Goal: Transaction & Acquisition: Purchase product/service

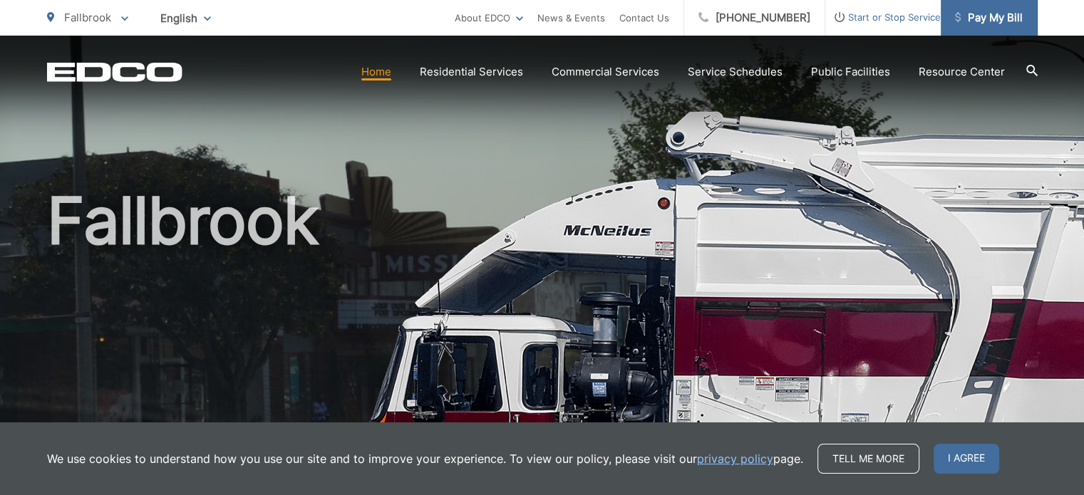
click at [966, 9] on span "Pay My Bill" at bounding box center [989, 17] width 68 height 17
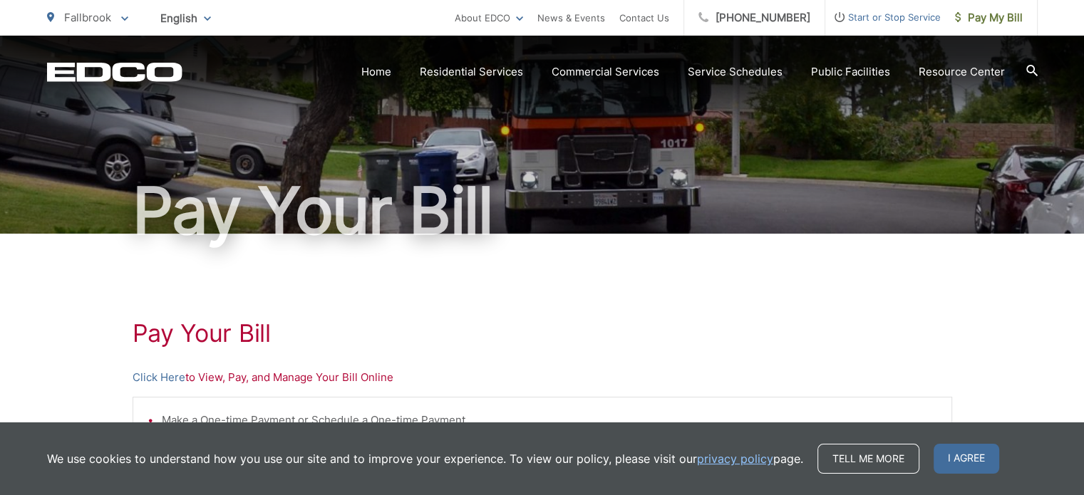
scroll to position [285, 0]
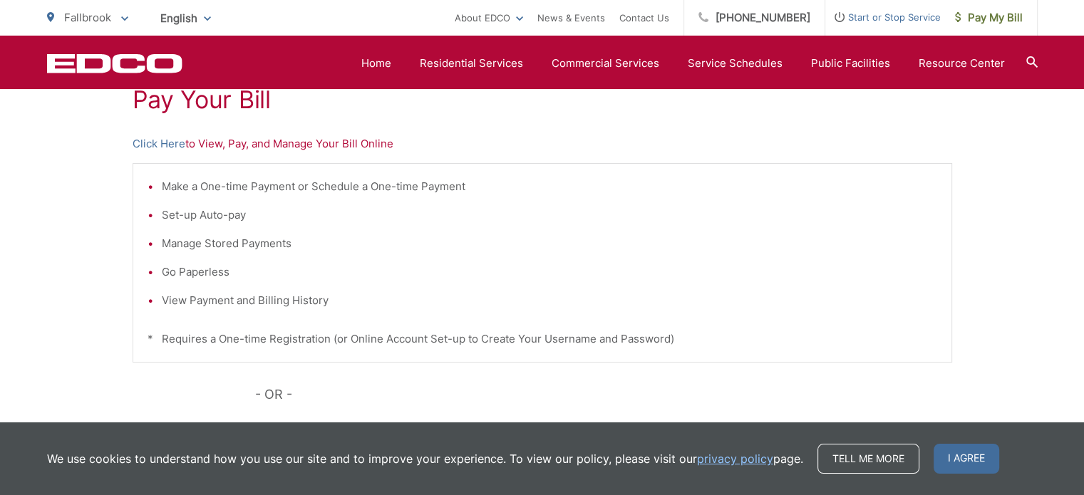
drag, startPoint x: 207, startPoint y: 195, endPoint x: 219, endPoint y: 153, distance: 43.9
click at [207, 195] on ul "Make a One-time Payment or Schedule a One-time Payment Set-up Auto-pay Manage S…" at bounding box center [541, 243] width 789 height 131
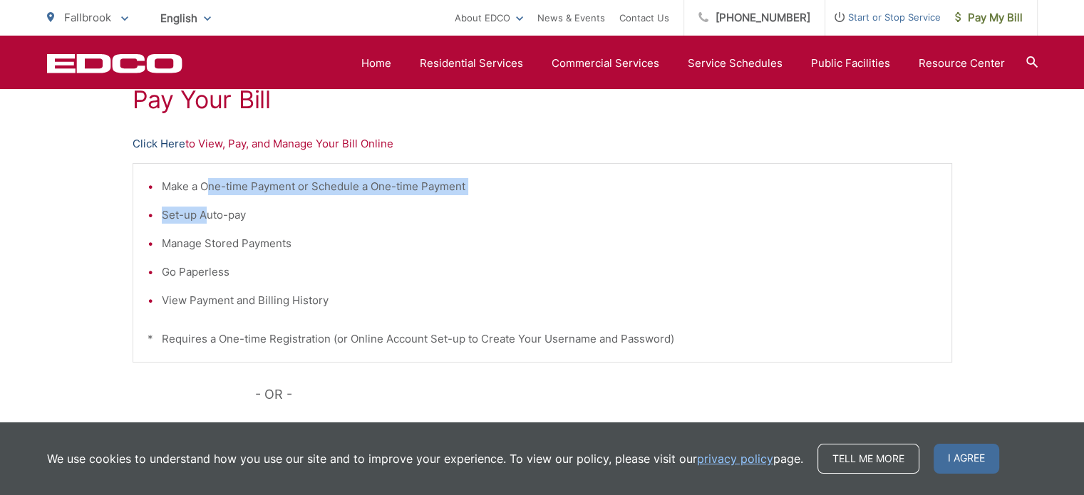
click at [165, 143] on link "Click Here" at bounding box center [159, 143] width 53 height 17
click at [993, 18] on span "Pay My Bill" at bounding box center [989, 17] width 68 height 17
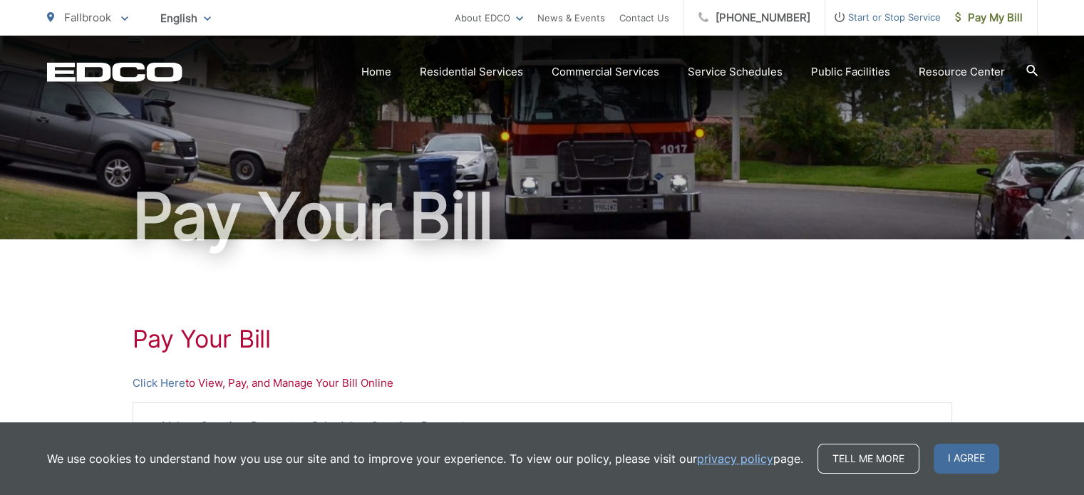
scroll to position [71, 0]
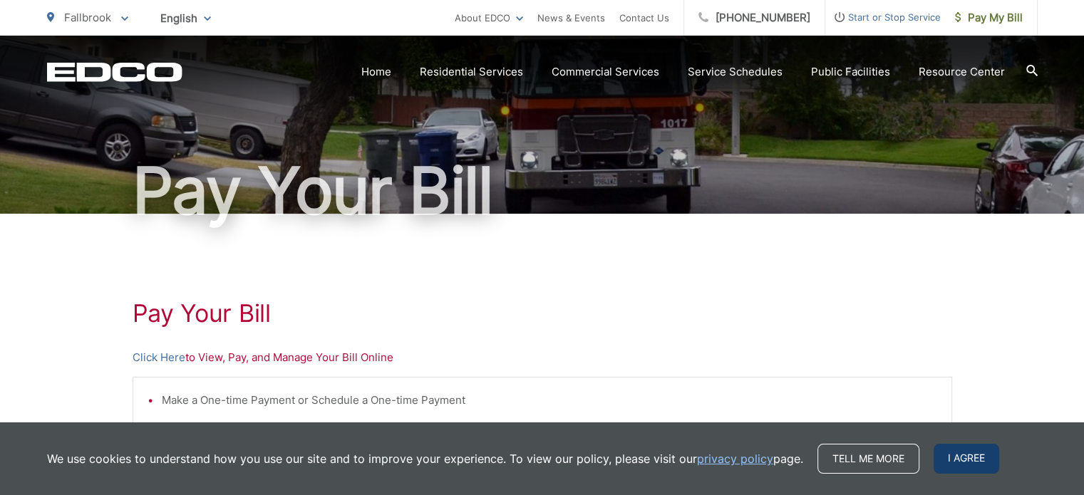
click at [970, 452] on span "I agree" at bounding box center [966, 459] width 66 height 30
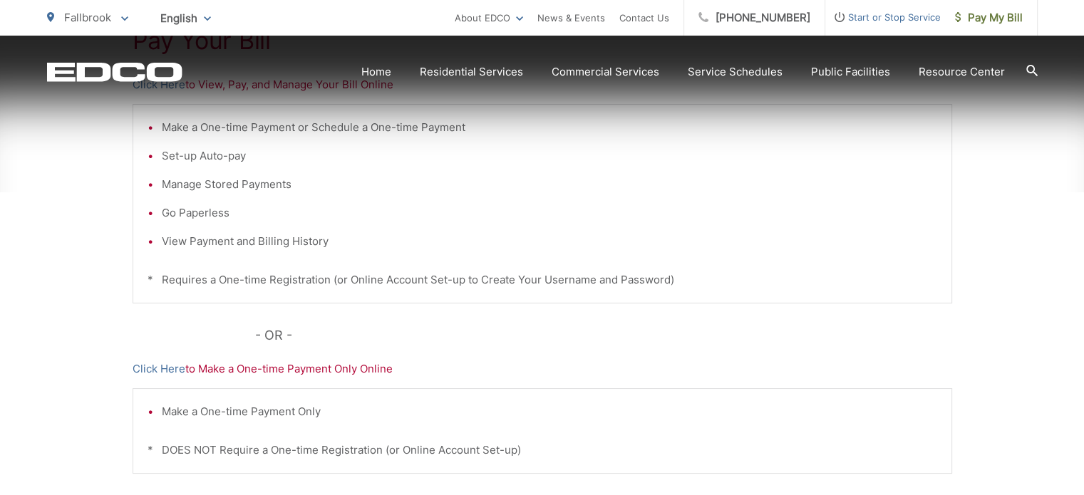
scroll to position [427, 0]
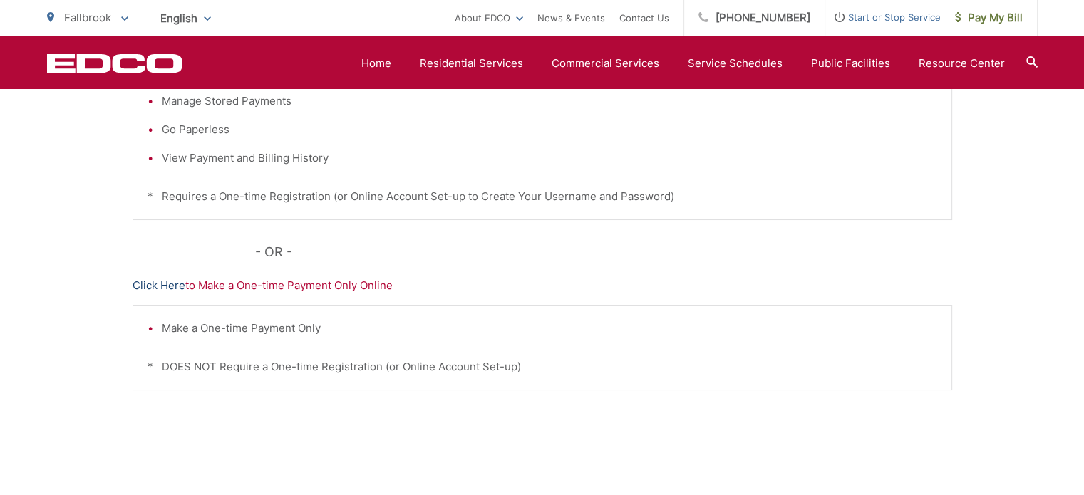
click at [153, 287] on link "Click Here" at bounding box center [159, 285] width 53 height 17
